Goal: Register for event/course

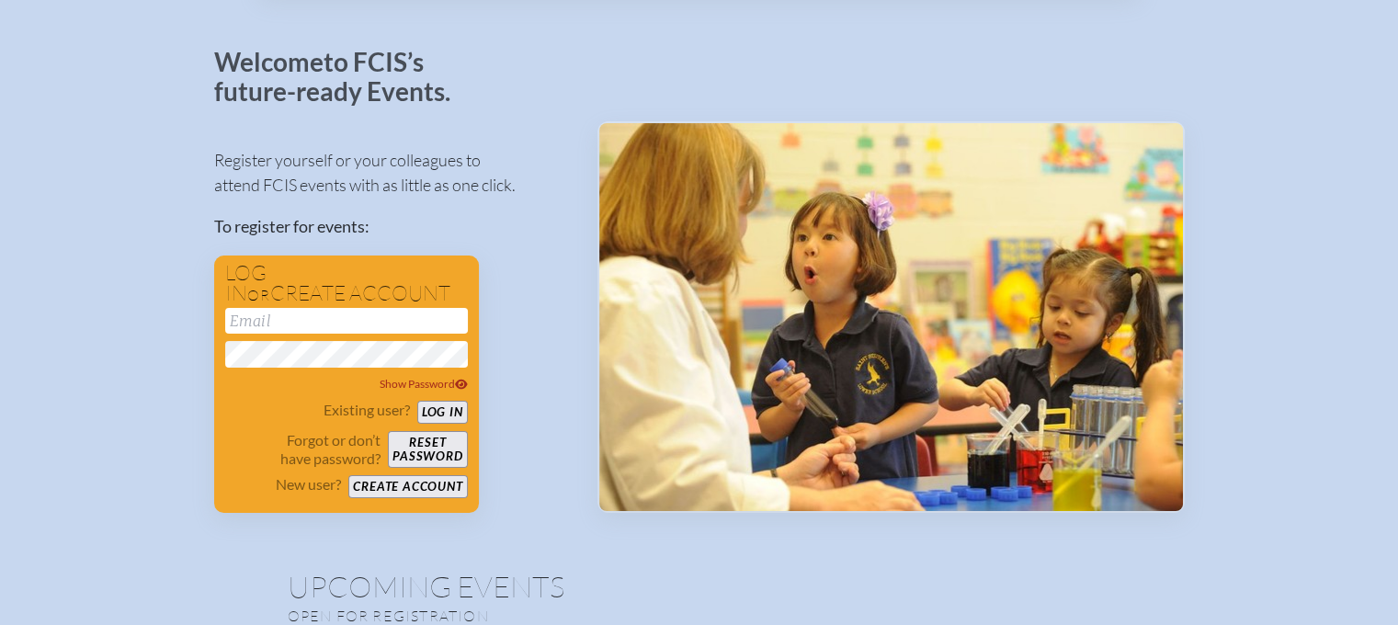
scroll to position [60, 14]
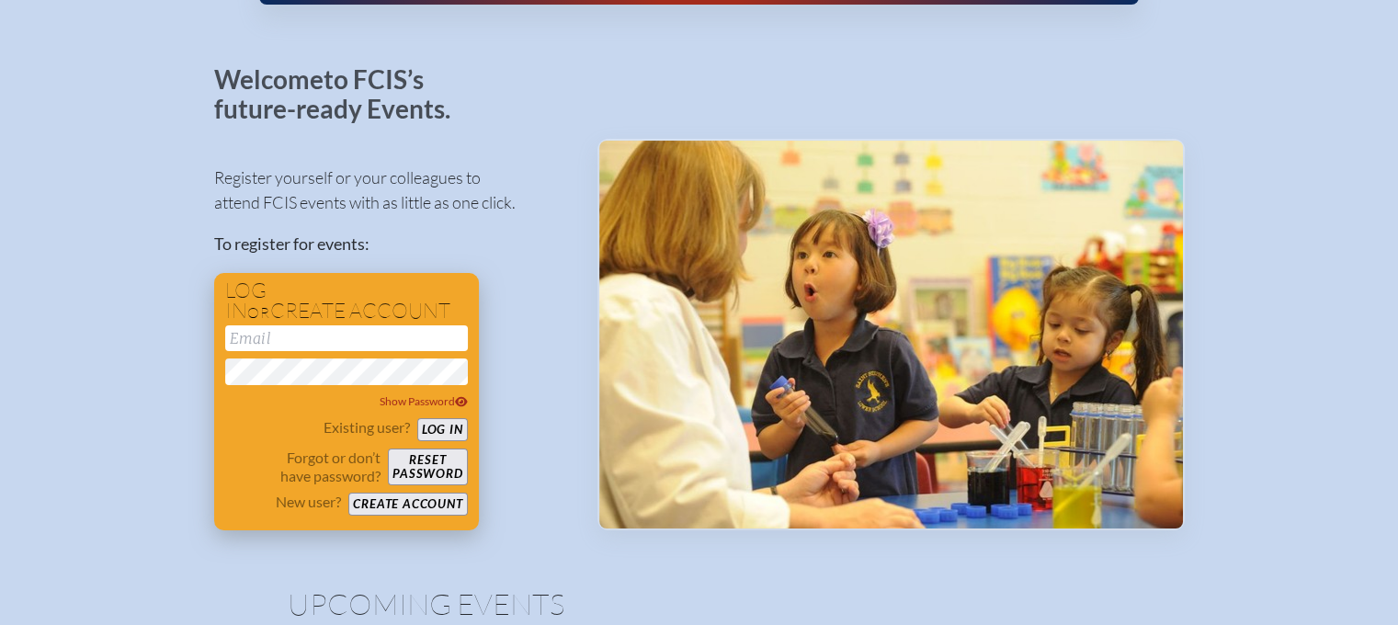
type input "[EMAIL_ADDRESS][DOMAIN_NAME]"
click at [425, 428] on button "Log in" at bounding box center [442, 429] width 51 height 23
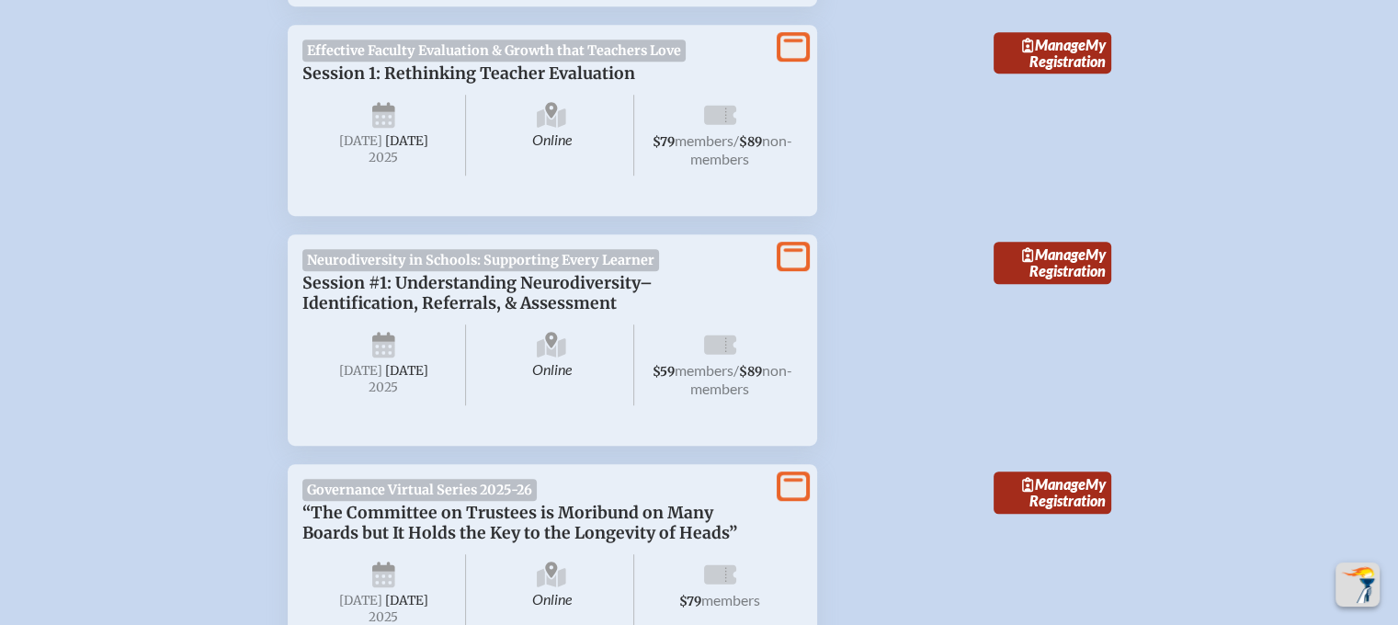
scroll to position [948, 0]
click at [1054, 254] on span "Manage" at bounding box center [1053, 253] width 63 height 17
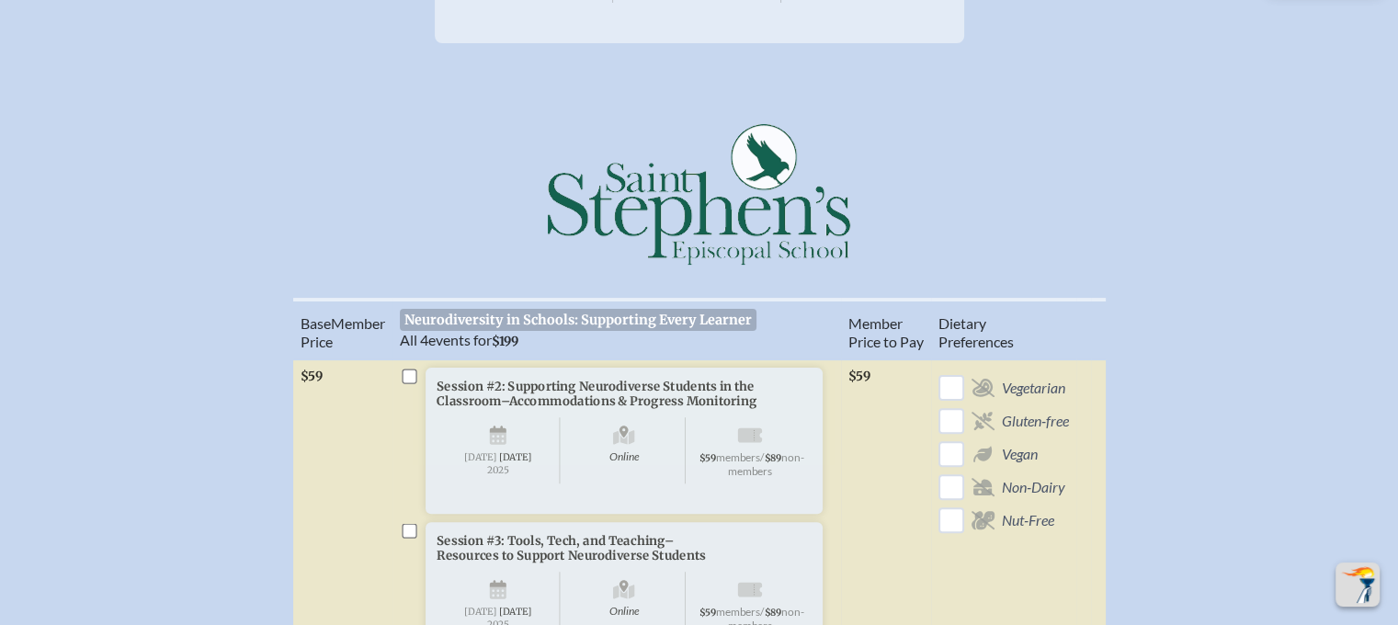
scroll to position [513, 0]
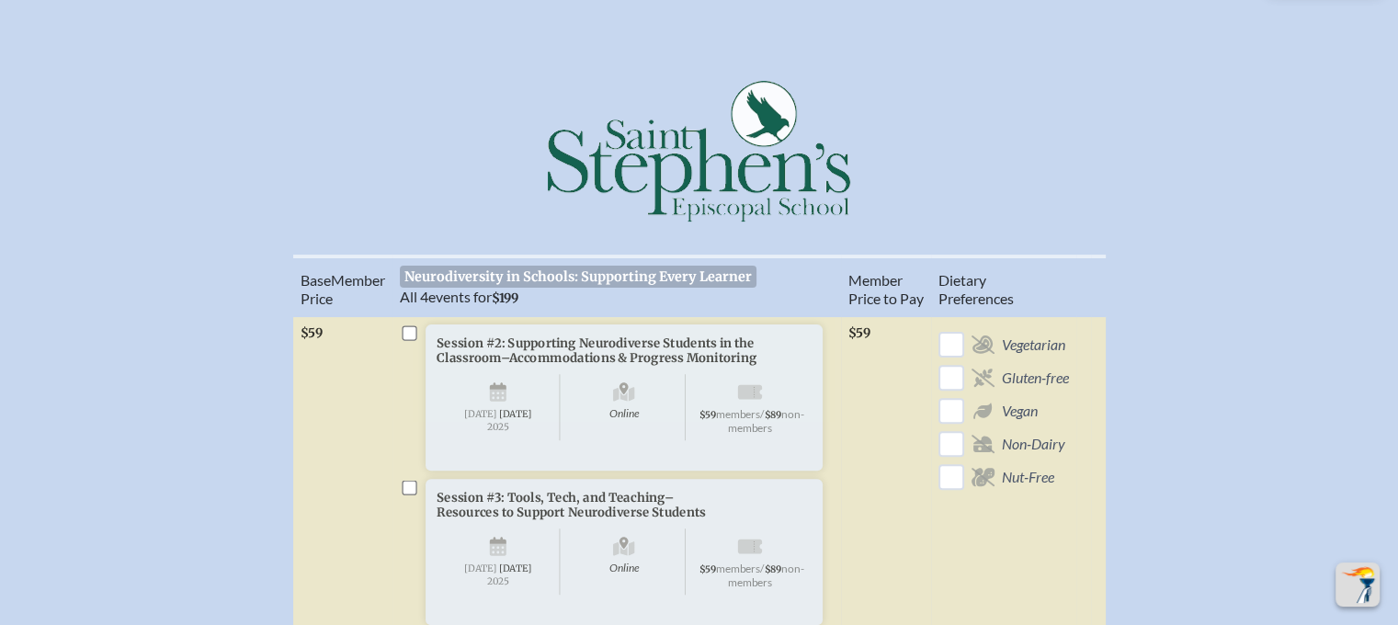
click at [412, 340] on input "checkbox" at bounding box center [409, 332] width 15 height 15
checkbox input "true"
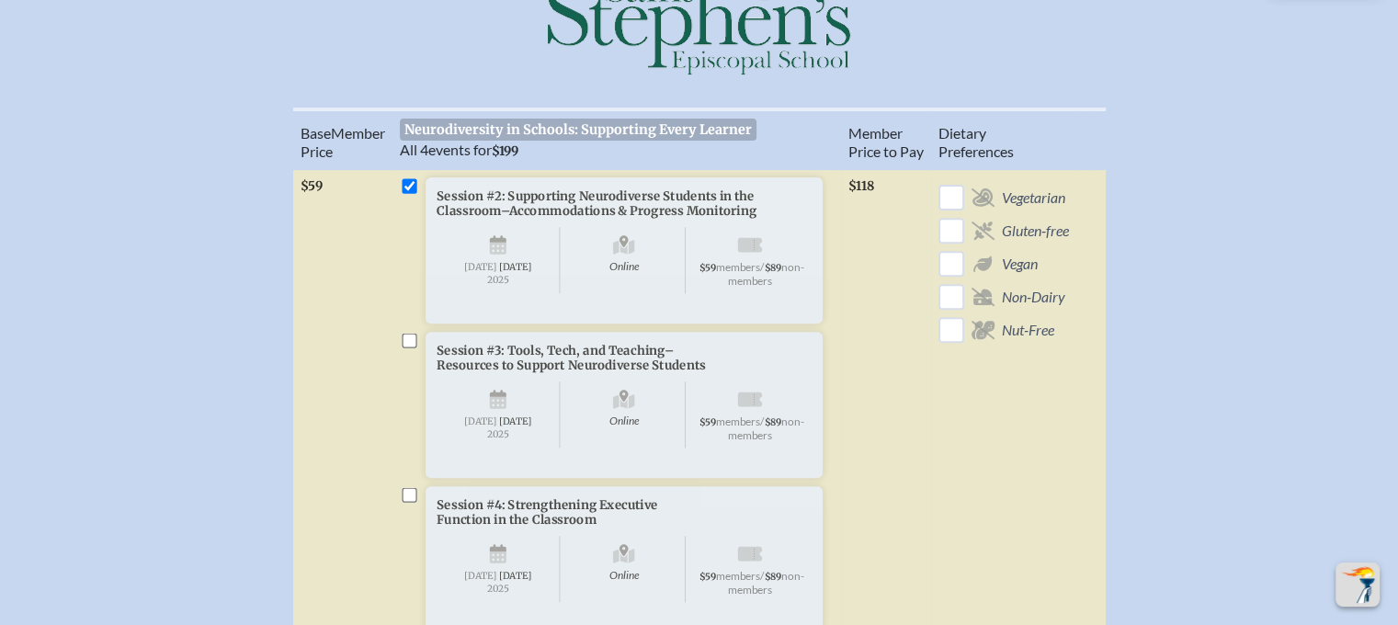
scroll to position [663, 0]
click at [412, 345] on input "checkbox" at bounding box center [409, 337] width 15 height 15
checkbox input "true"
click at [415, 499] on input "checkbox" at bounding box center [409, 491] width 15 height 15
checkbox input "true"
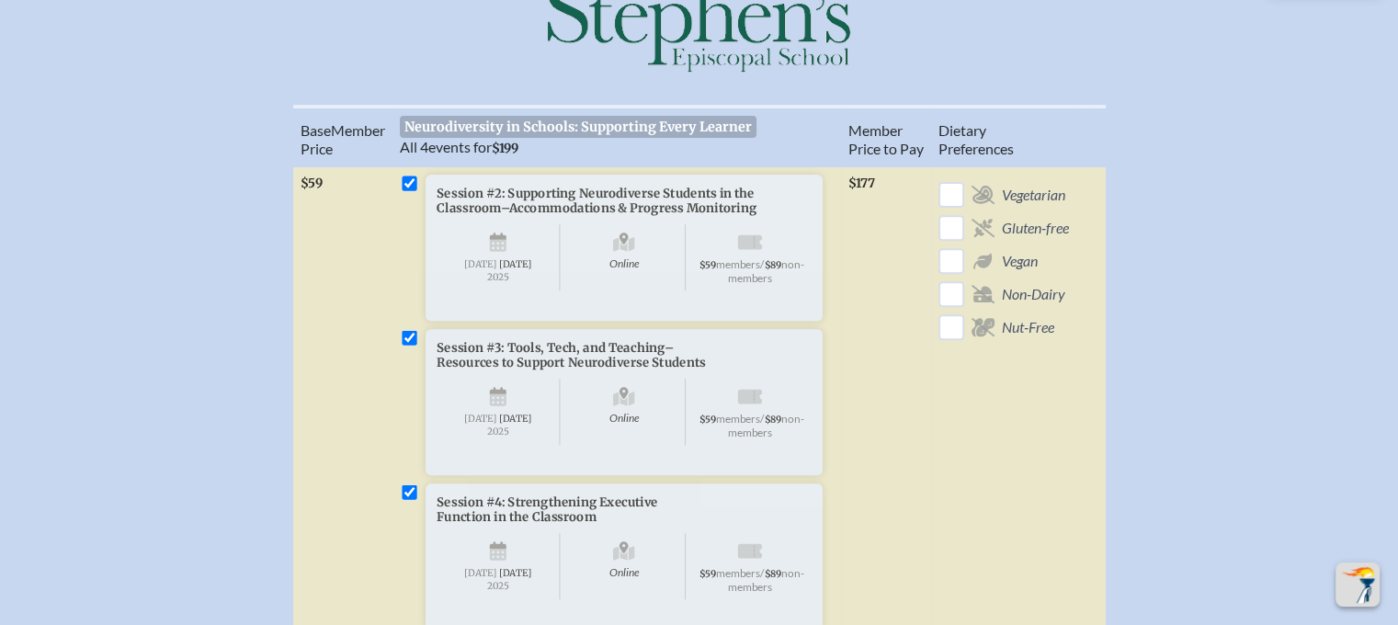
checkbox input "true"
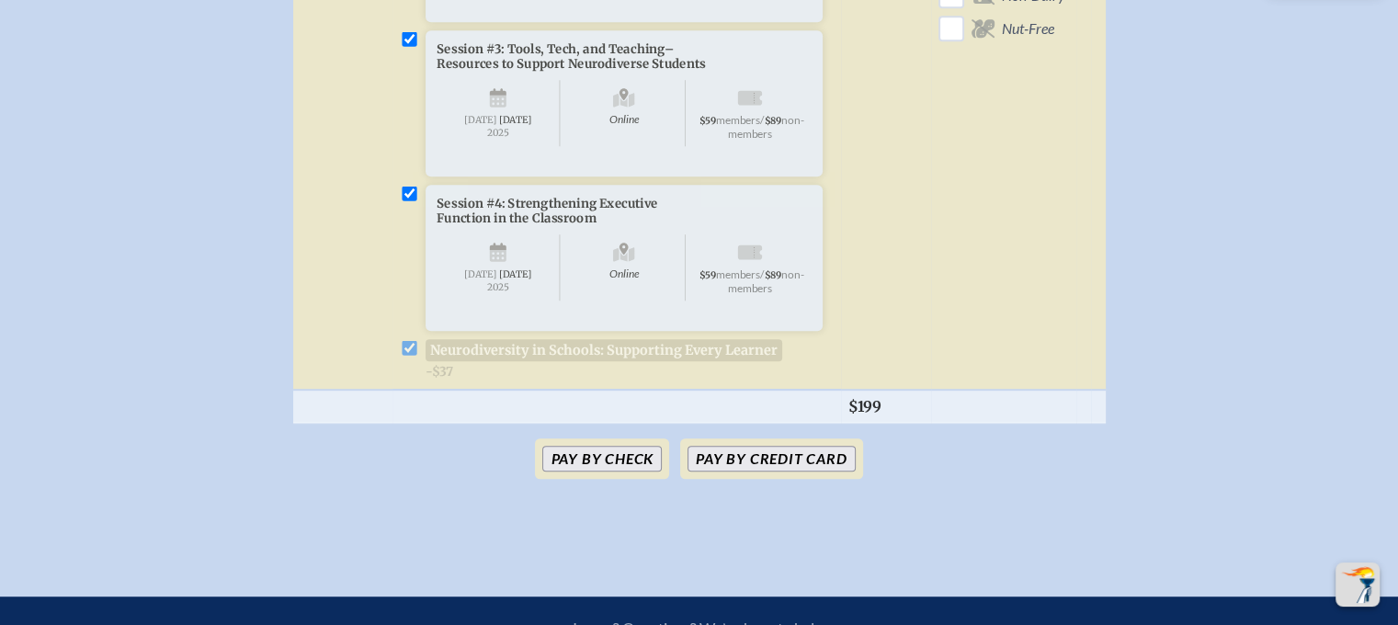
scroll to position [975, 0]
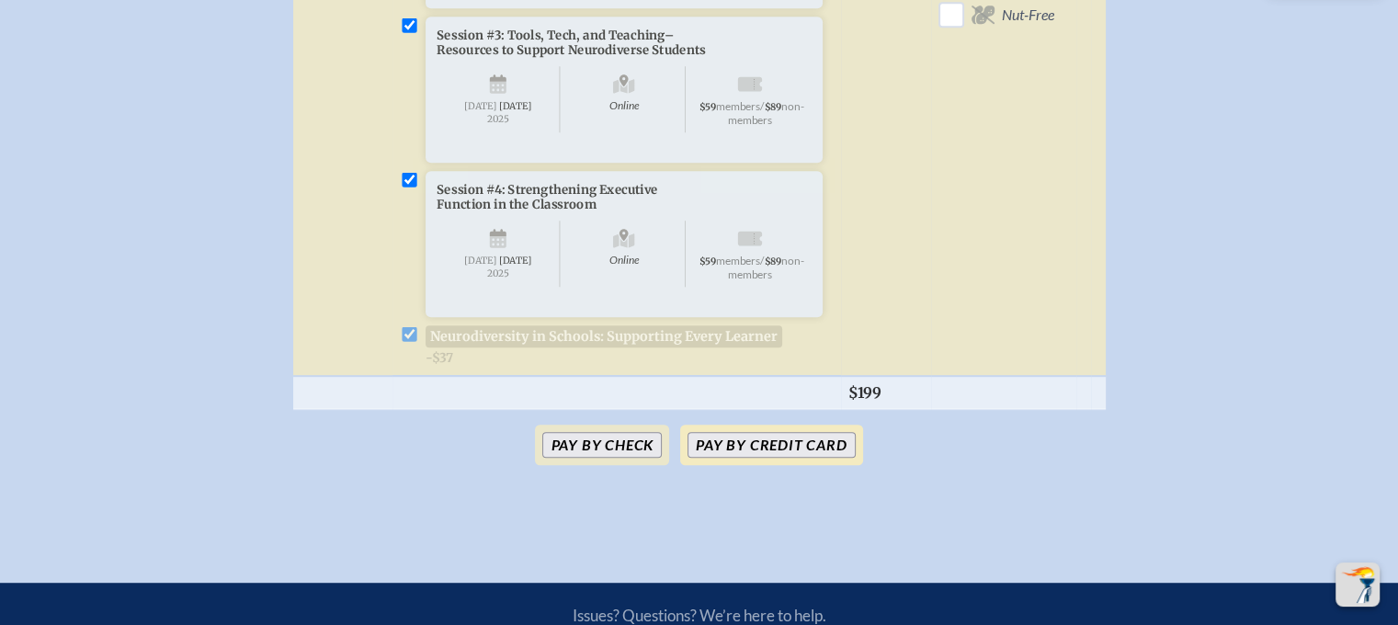
click at [753, 458] on button "Pay by Credit Card" at bounding box center [770, 445] width 167 height 26
